Goal: Task Accomplishment & Management: Manage account settings

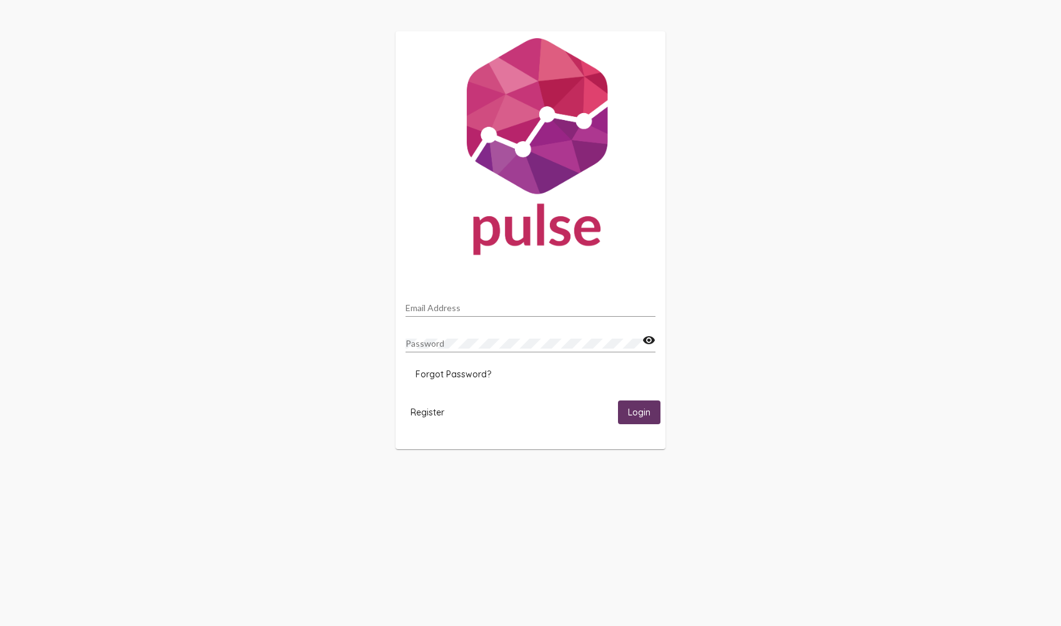
click at [488, 302] on div "Email Address" at bounding box center [530, 304] width 250 height 24
click at [487, 309] on input "Email Address" at bounding box center [530, 308] width 250 height 10
type input "[PERSON_NAME][EMAIL_ADDRESS][PERSON_NAME][DOMAIN_NAME]"
click at [515, 362] on mat-card-content "[PERSON_NAME][EMAIL_ADDRESS][PERSON_NAME][DOMAIN_NAME] Email Address Password v…" at bounding box center [530, 338] width 250 height 93
click at [639, 411] on span "Login" at bounding box center [639, 412] width 22 height 11
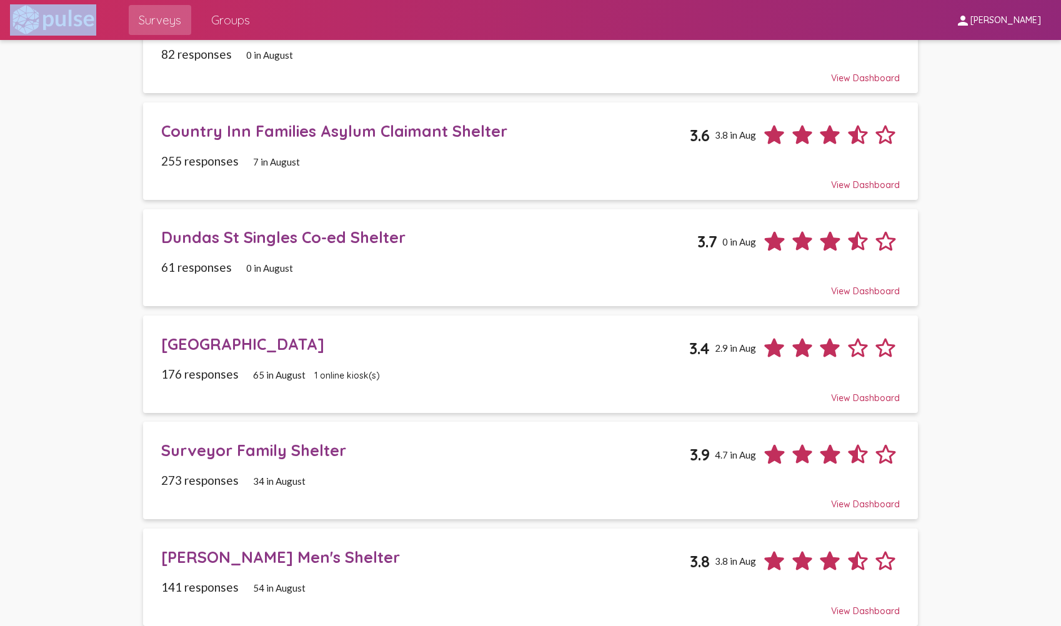
scroll to position [146, 0]
